Goal: Task Accomplishment & Management: Use online tool/utility

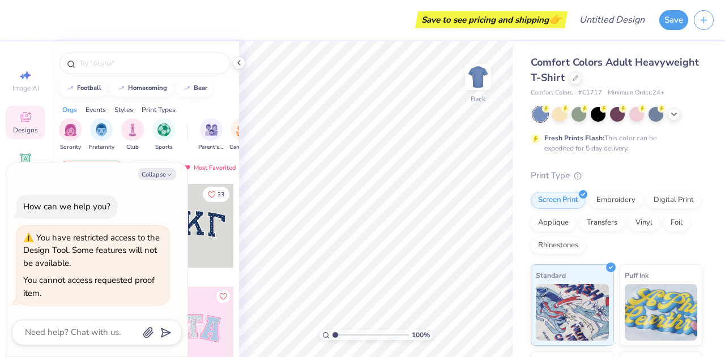
type textarea "x"
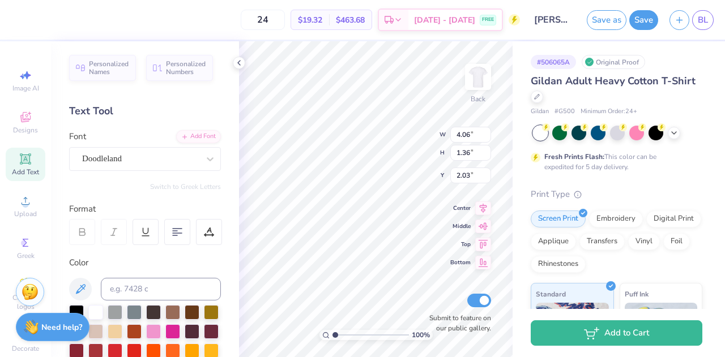
scroll to position [9, 1]
type textarea "sweet since"
type input "8.57"
type input "1.39"
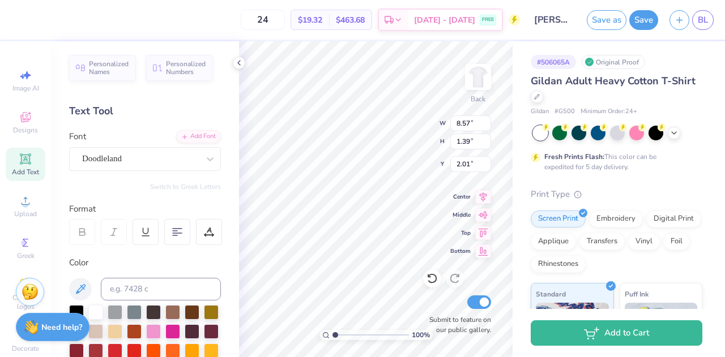
type input "2.01"
type input "6.21"
type input "1.00"
type input "2.50"
type input "3.82"
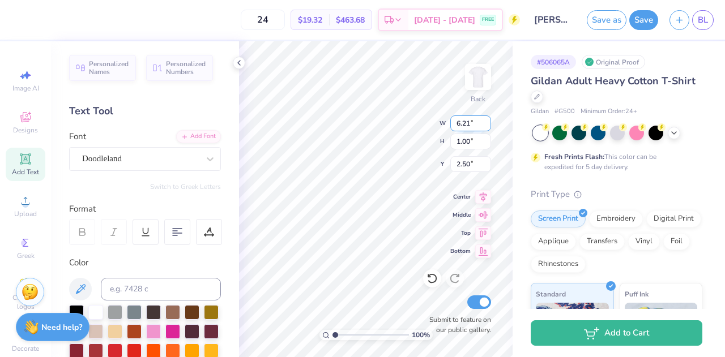
type input "1.41"
type input "2.00"
type textarea "1897"
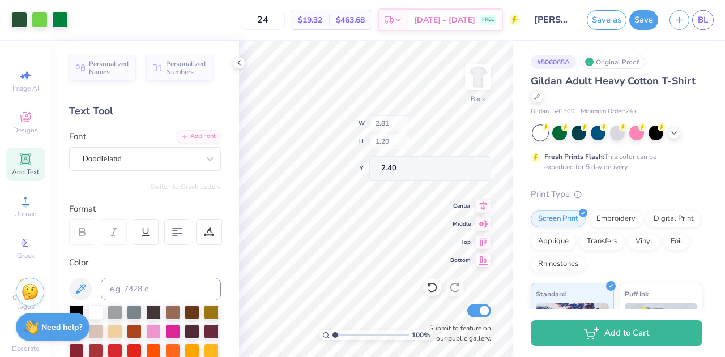
type input "2.40"
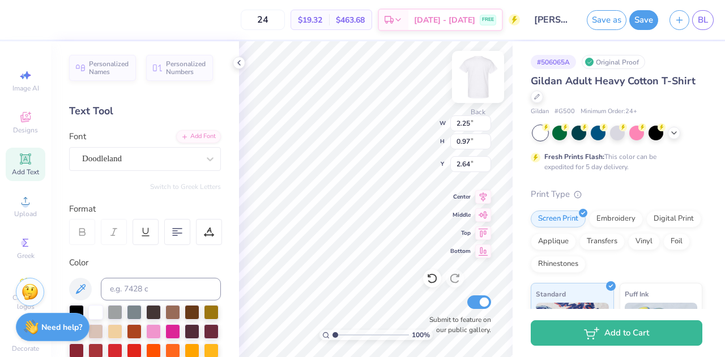
type input "2.25"
type input "0.97"
type input "2.64"
click at [473, 94] on div "Back" at bounding box center [478, 84] width 26 height 40
click at [478, 74] on img at bounding box center [477, 76] width 45 height 45
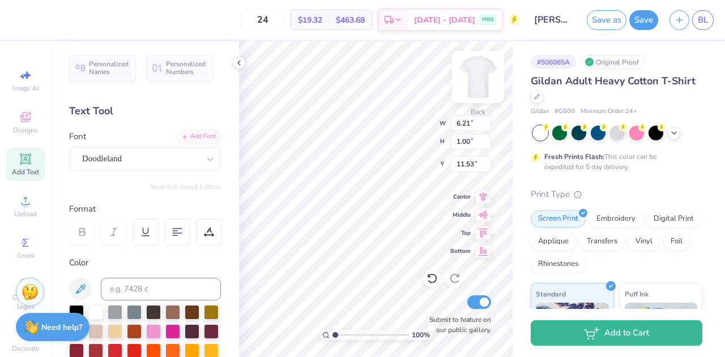
type input "11.53"
type input "3.51"
type input "0.57"
type input "12.04"
type input "2.25"
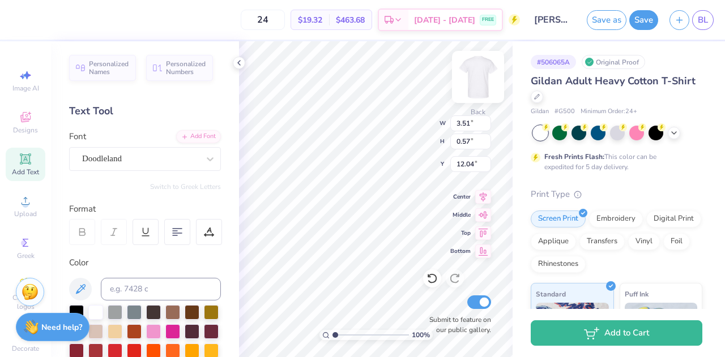
type input "0.97"
type input "11.84"
type input "1.87"
type input "0.80"
type input "12.01"
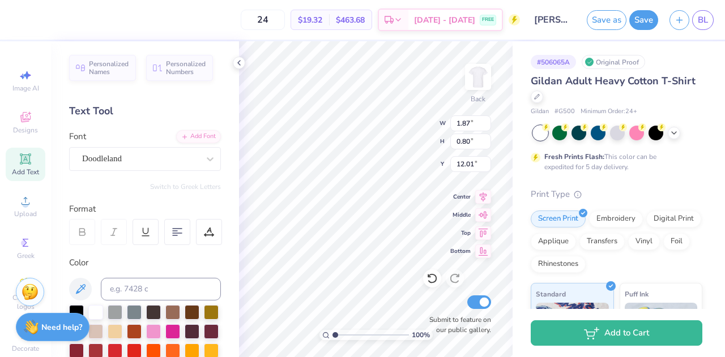
type input "11.92"
type input "10.00"
type input "7.78"
type input "3.75"
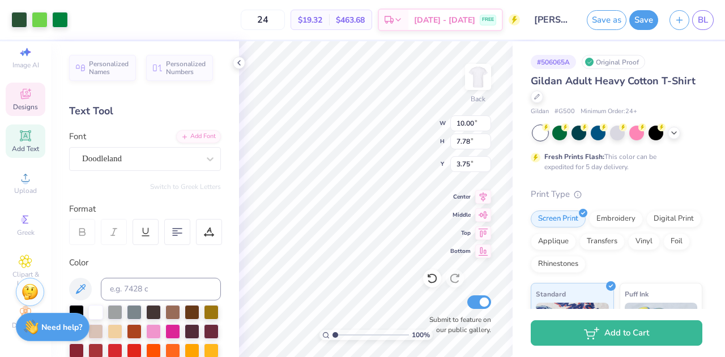
click at [17, 102] on span "Designs" at bounding box center [25, 106] width 25 height 9
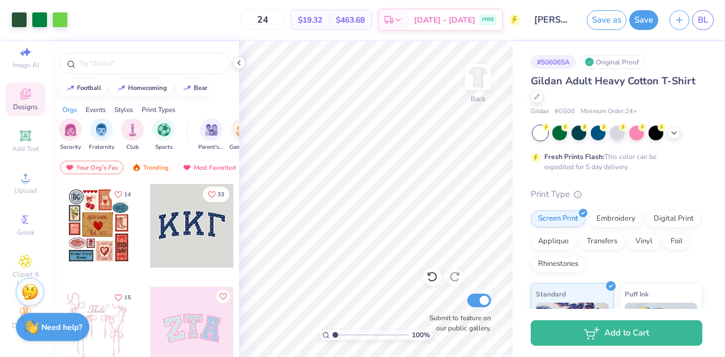
click at [514, 72] on div "# 506065A Original Proof Gildan Adult Heavy Cotton T-Shirt Gildan # G500 Minimu…" at bounding box center [618, 290] width 212 height 498
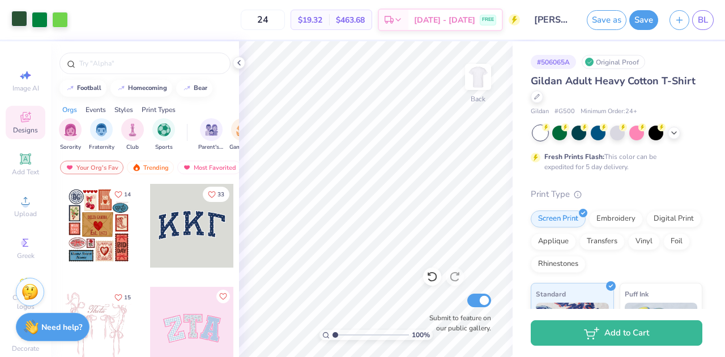
click at [18, 14] on div at bounding box center [19, 19] width 16 height 16
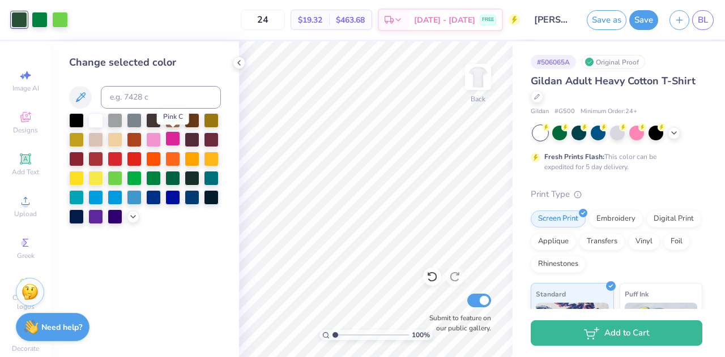
click at [171, 137] on div at bounding box center [172, 138] width 15 height 15
click at [77, 116] on div at bounding box center [76, 119] width 15 height 15
click at [33, 16] on div at bounding box center [40, 19] width 16 height 16
click at [174, 142] on div at bounding box center [172, 138] width 15 height 15
click at [57, 18] on div at bounding box center [60, 19] width 16 height 16
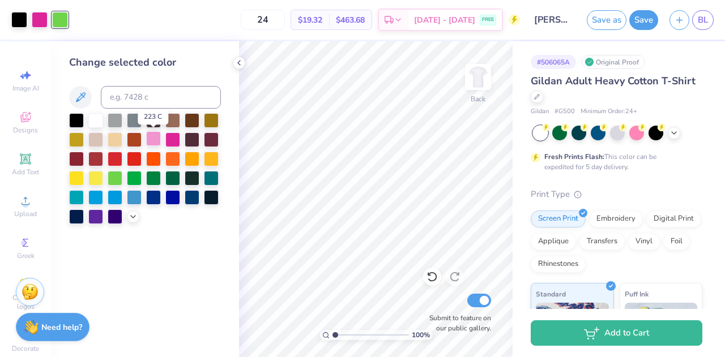
click at [149, 136] on div at bounding box center [153, 138] width 15 height 15
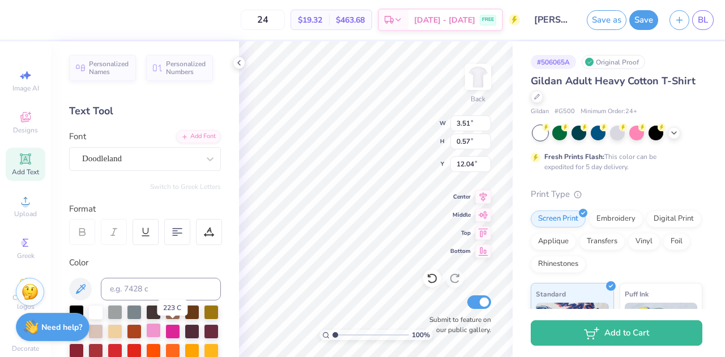
click at [161, 332] on div at bounding box center [153, 330] width 15 height 15
type input "12.16"
click at [477, 198] on icon at bounding box center [483, 196] width 16 height 14
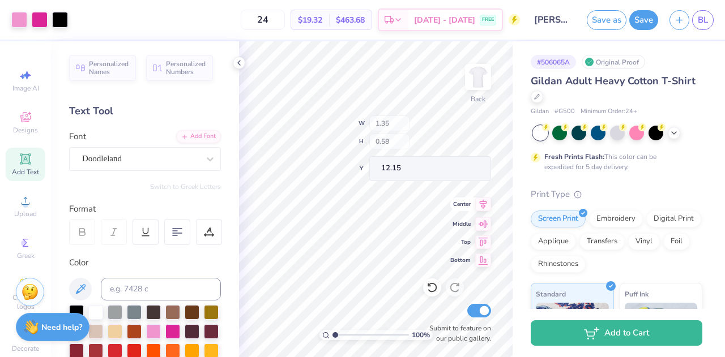
type input "1.35"
type input "0.58"
type input "12.15"
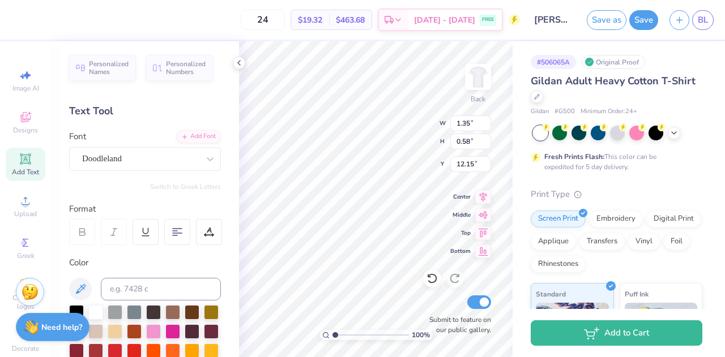
click at [515, 179] on div "# 506065A Original Proof Gildan Adult Heavy Cotton T-Shirt Gildan # G500 Minimu…" at bounding box center [618, 290] width 212 height 498
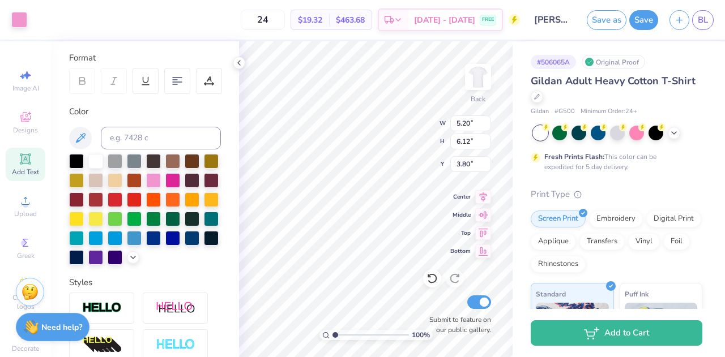
scroll to position [181, 0]
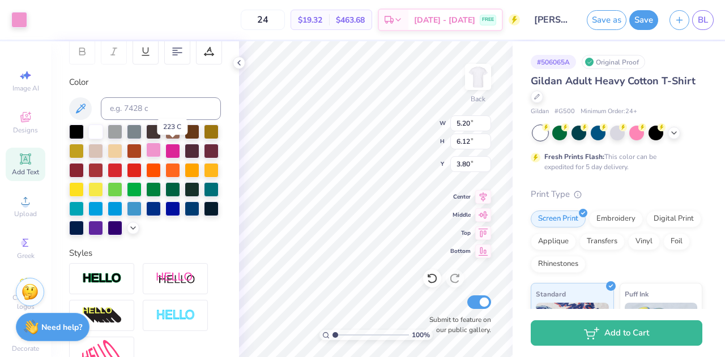
click at [161, 147] on div at bounding box center [153, 150] width 15 height 15
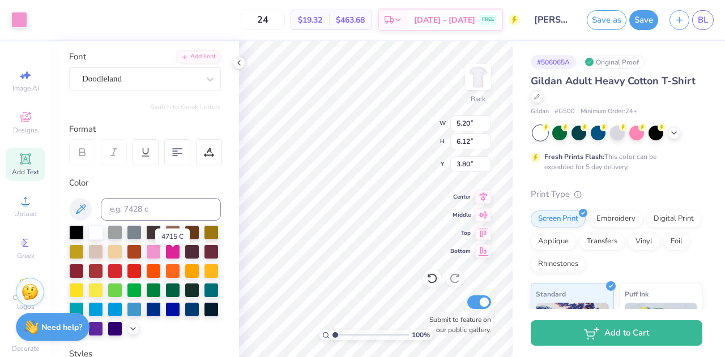
scroll to position [53, 0]
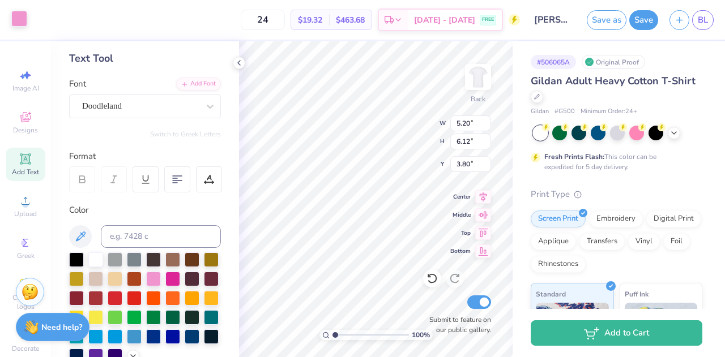
click at [22, 22] on div at bounding box center [19, 19] width 16 height 16
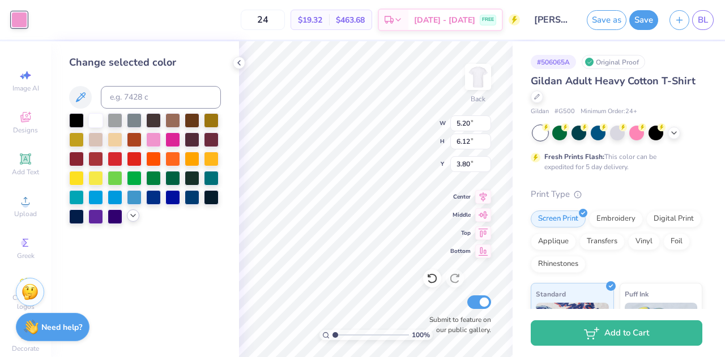
click at [134, 221] on div at bounding box center [133, 215] width 12 height 12
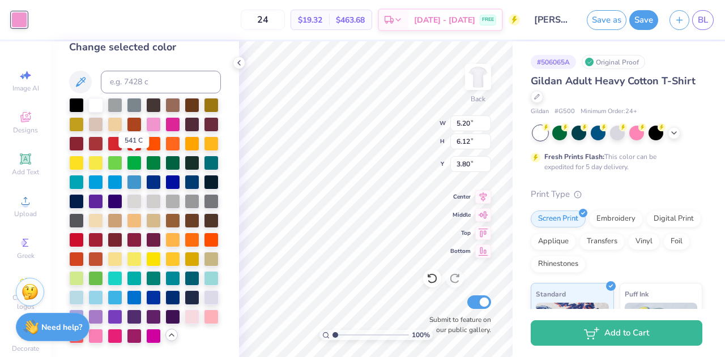
scroll to position [0, 0]
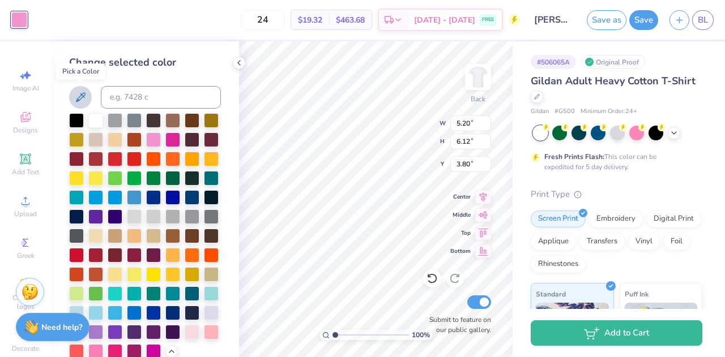
click at [84, 91] on icon at bounding box center [81, 98] width 14 height 14
click at [88, 97] on button at bounding box center [80, 97] width 23 height 23
click at [142, 93] on input at bounding box center [161, 97] width 120 height 23
click at [157, 96] on input "FFb6c" at bounding box center [161, 97] width 120 height 23
click at [198, 72] on div "Change selected color FFb6c" at bounding box center [145, 207] width 152 height 304
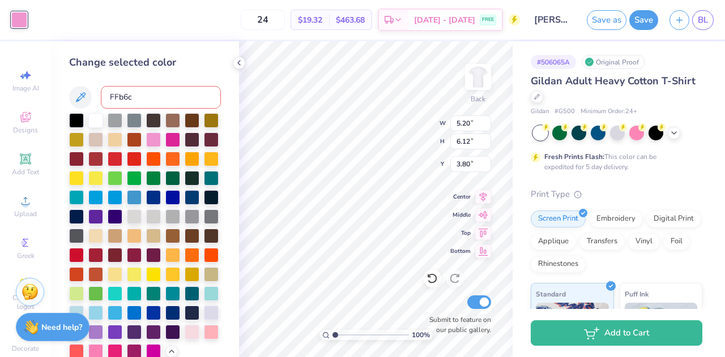
click at [189, 87] on input "FFb6c" at bounding box center [161, 97] width 120 height 23
type input "F"
click at [220, 58] on div "Change selected color" at bounding box center [145, 199] width 188 height 316
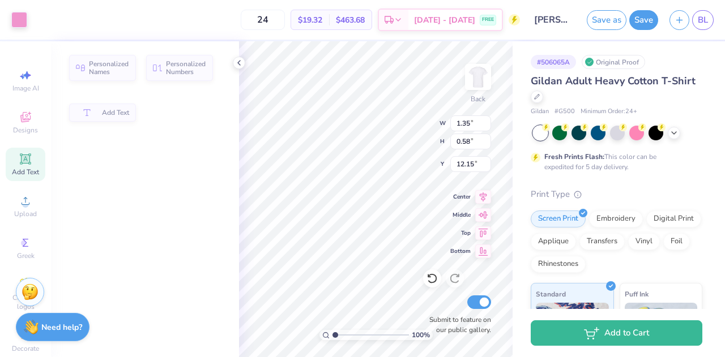
type input "1.35"
type input "0.58"
type input "12.15"
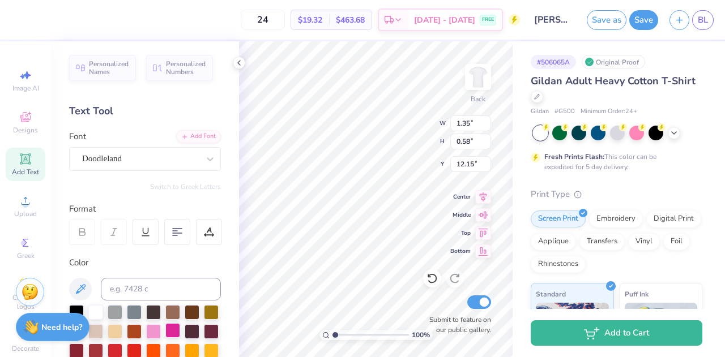
click at [180, 330] on div at bounding box center [172, 330] width 15 height 15
type input "8.34"
type input "7.49"
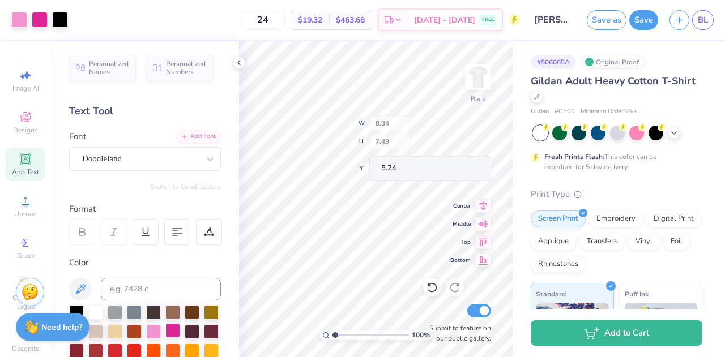
type input "4.32"
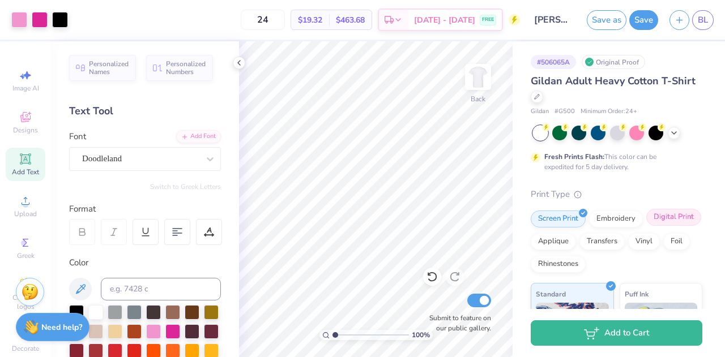
click at [646, 226] on div "Digital Print" at bounding box center [673, 217] width 55 height 17
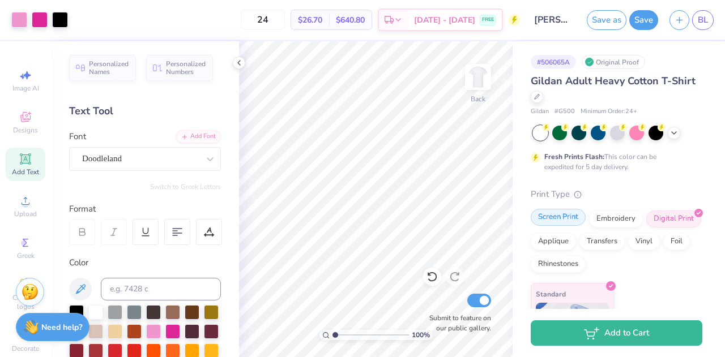
click at [553, 221] on div "Screen Print" at bounding box center [558, 217] width 55 height 17
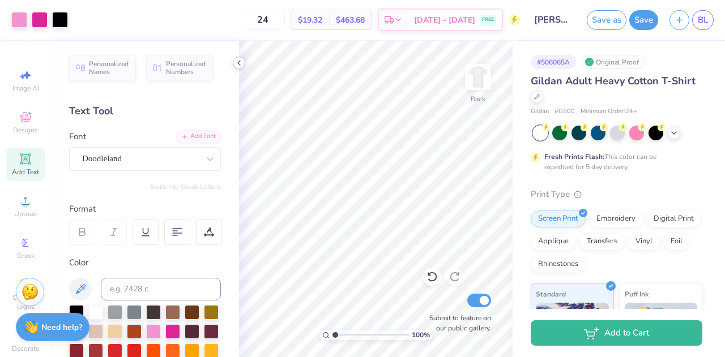
click at [241, 58] on icon at bounding box center [238, 62] width 9 height 9
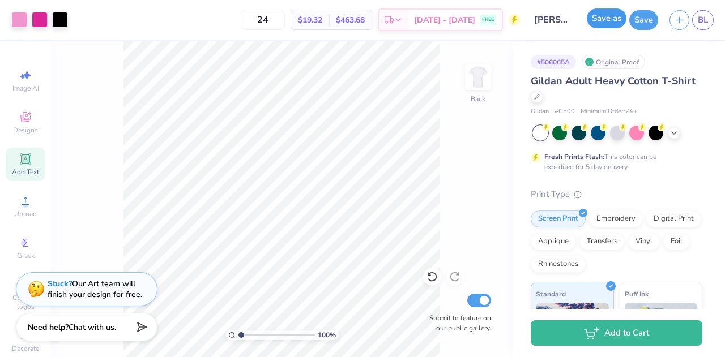
click at [610, 18] on button "Save as" at bounding box center [607, 18] width 40 height 20
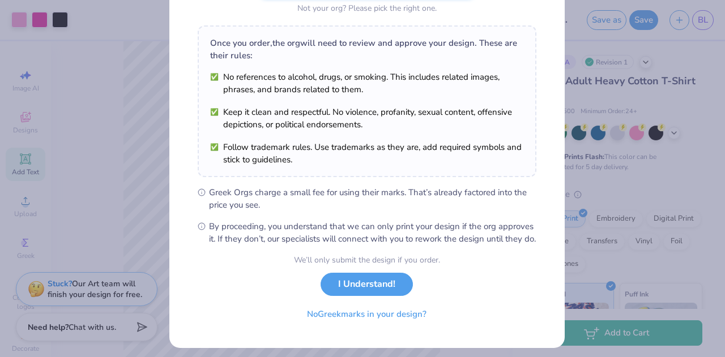
scroll to position [158, 0]
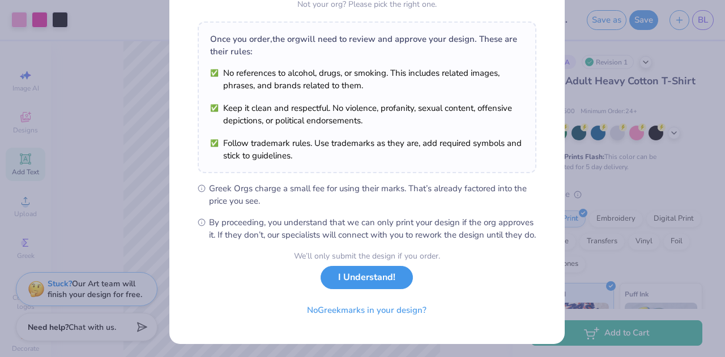
click at [348, 286] on button "I Understand!" at bounding box center [366, 277] width 92 height 23
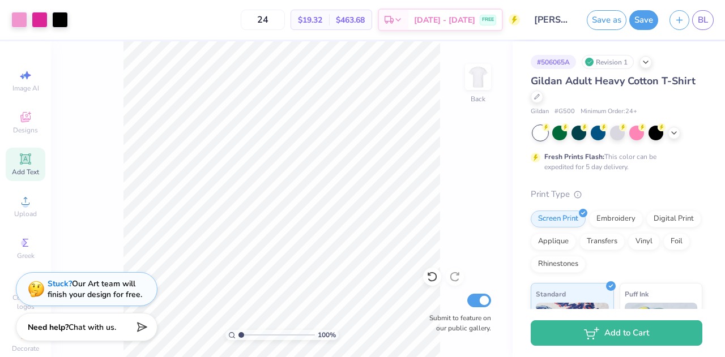
scroll to position [5, 0]
click at [504, 184] on div "100 % Back Submit to feature on our public gallery." at bounding box center [281, 199] width 461 height 316
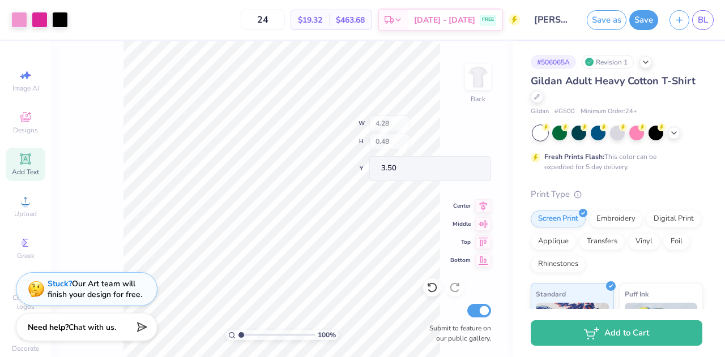
type input "3.50"
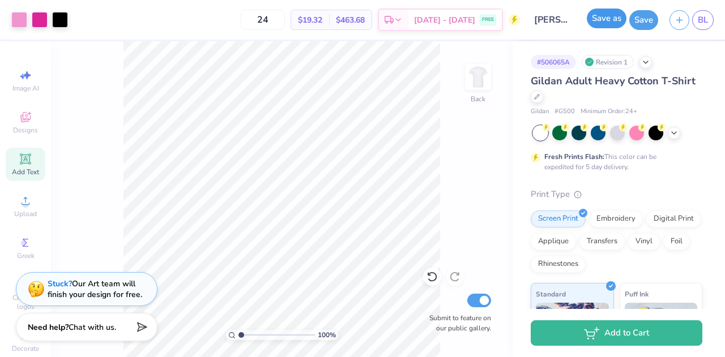
click at [596, 18] on button "Save as" at bounding box center [607, 18] width 40 height 20
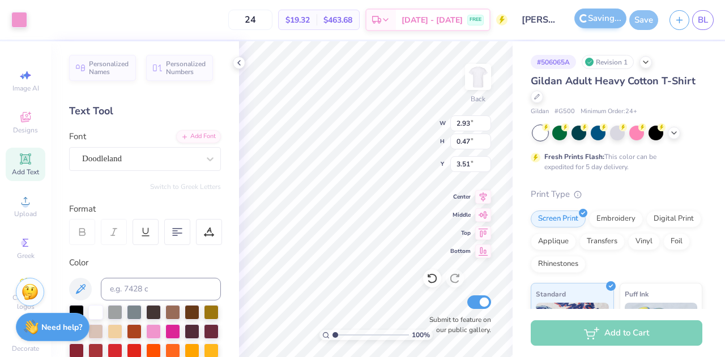
type textarea "sweet snce"
type input "1.13"
type input "0.48"
type input "3.50"
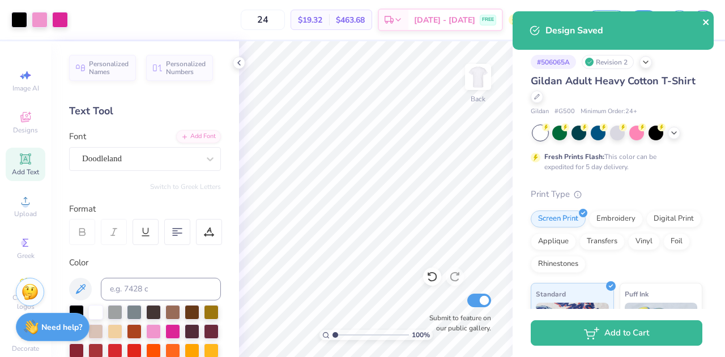
click at [704, 22] on icon "close" at bounding box center [706, 22] width 8 height 9
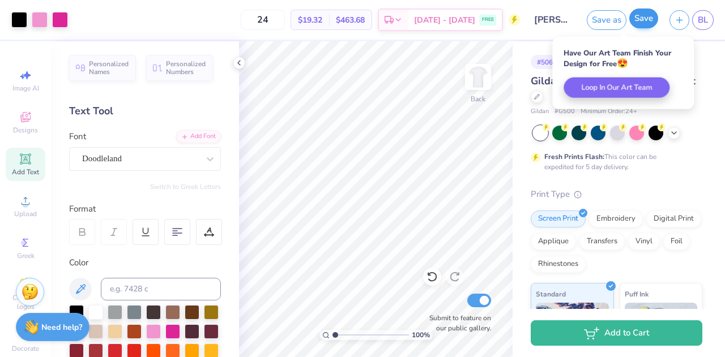
click at [637, 25] on body "Art colors 24 $19.32 Per Item $463.68 Total Est. Delivery [DATE] - [DATE] FREE …" at bounding box center [362, 178] width 725 height 357
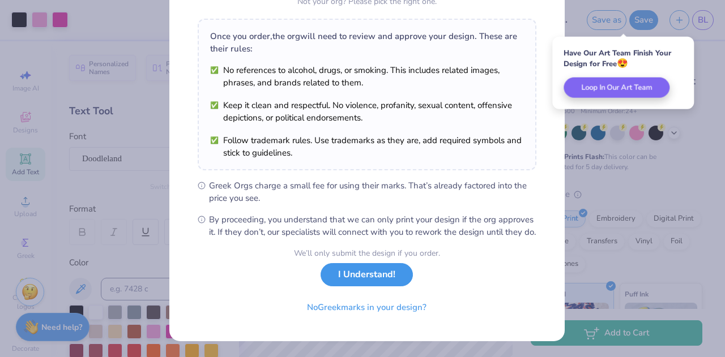
click at [348, 275] on button "I Understand!" at bounding box center [366, 274] width 92 height 23
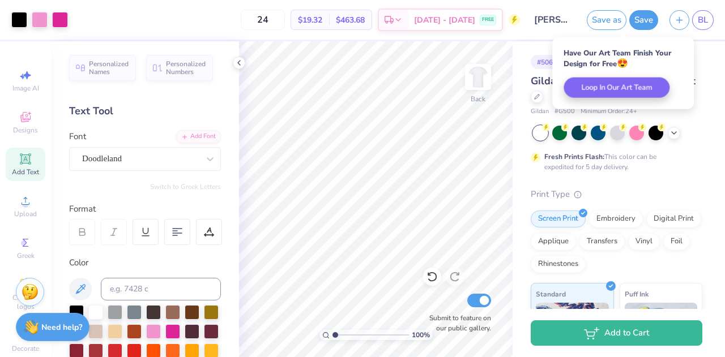
scroll to position [5, 0]
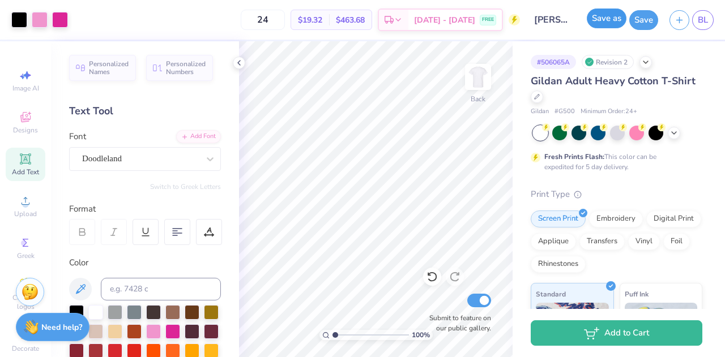
click at [610, 22] on button "Save as" at bounding box center [607, 18] width 40 height 20
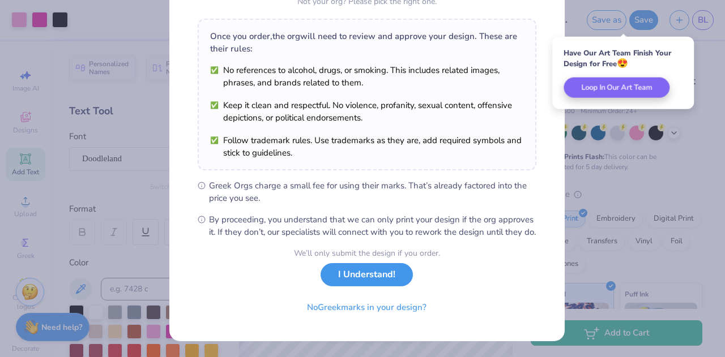
click at [362, 280] on button "I Understand!" at bounding box center [366, 274] width 92 height 23
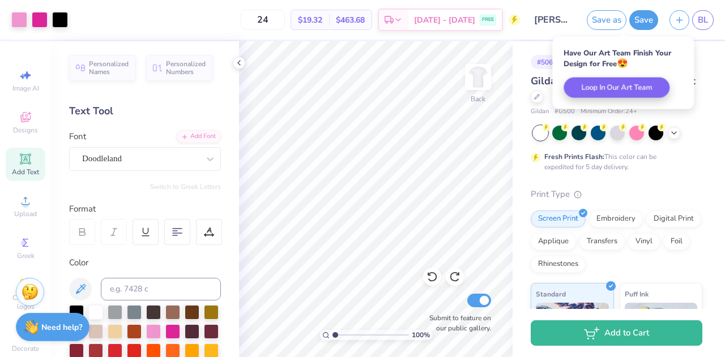
scroll to position [5, 0]
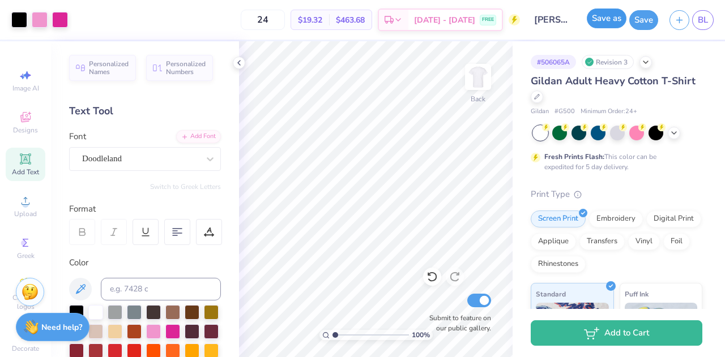
click at [604, 24] on button "Save as" at bounding box center [607, 18] width 40 height 20
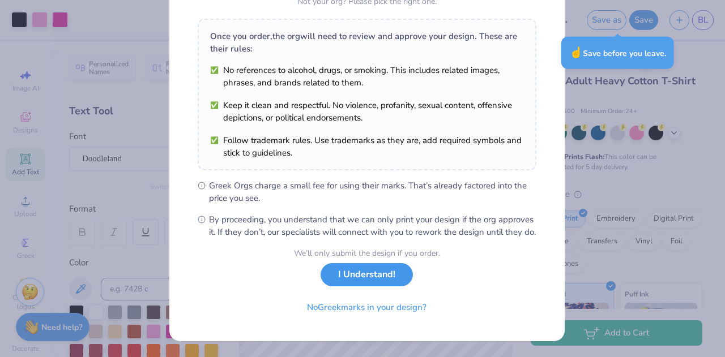
click at [373, 284] on button "I Understand!" at bounding box center [366, 274] width 92 height 23
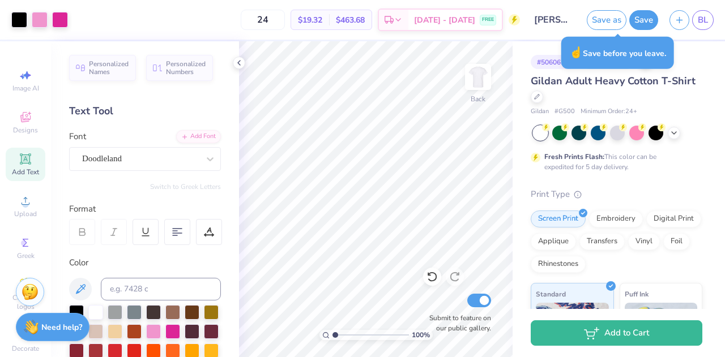
scroll to position [5, 0]
